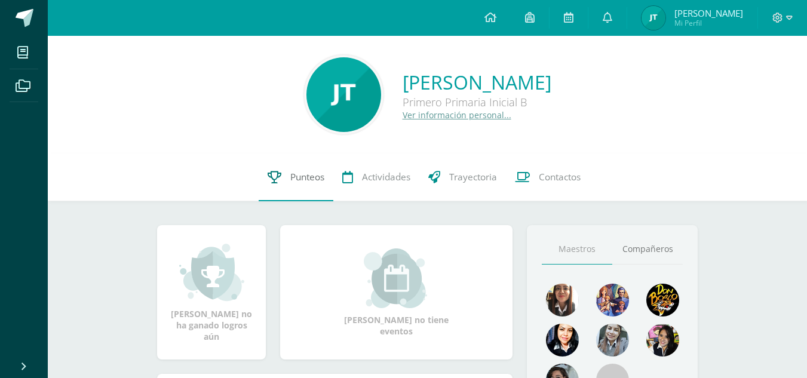
click at [284, 175] on link "Punteos" at bounding box center [296, 178] width 75 height 48
click at [612, 24] on span at bounding box center [608, 17] width 10 height 13
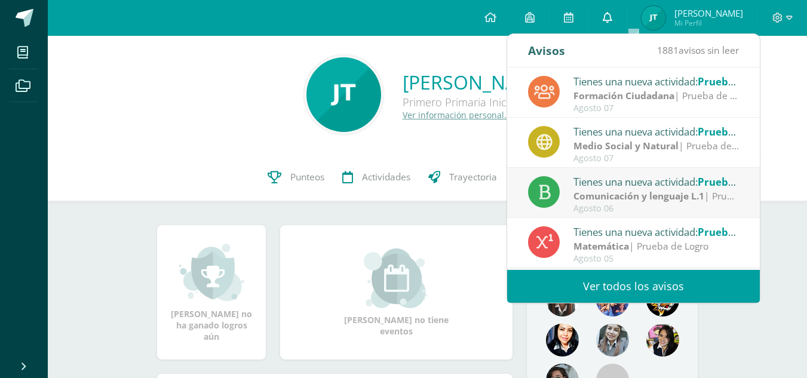
click at [627, 24] on link at bounding box center [607, 18] width 38 height 36
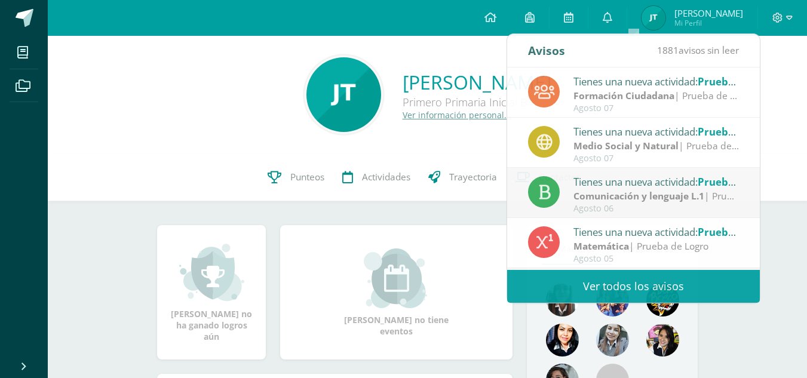
click at [128, 105] on div "José Pablo Tobar Sagastume Primero Primaria Inicial B Ver información personal.…" at bounding box center [427, 94] width 740 height 79
